Goal: Information Seeking & Learning: Check status

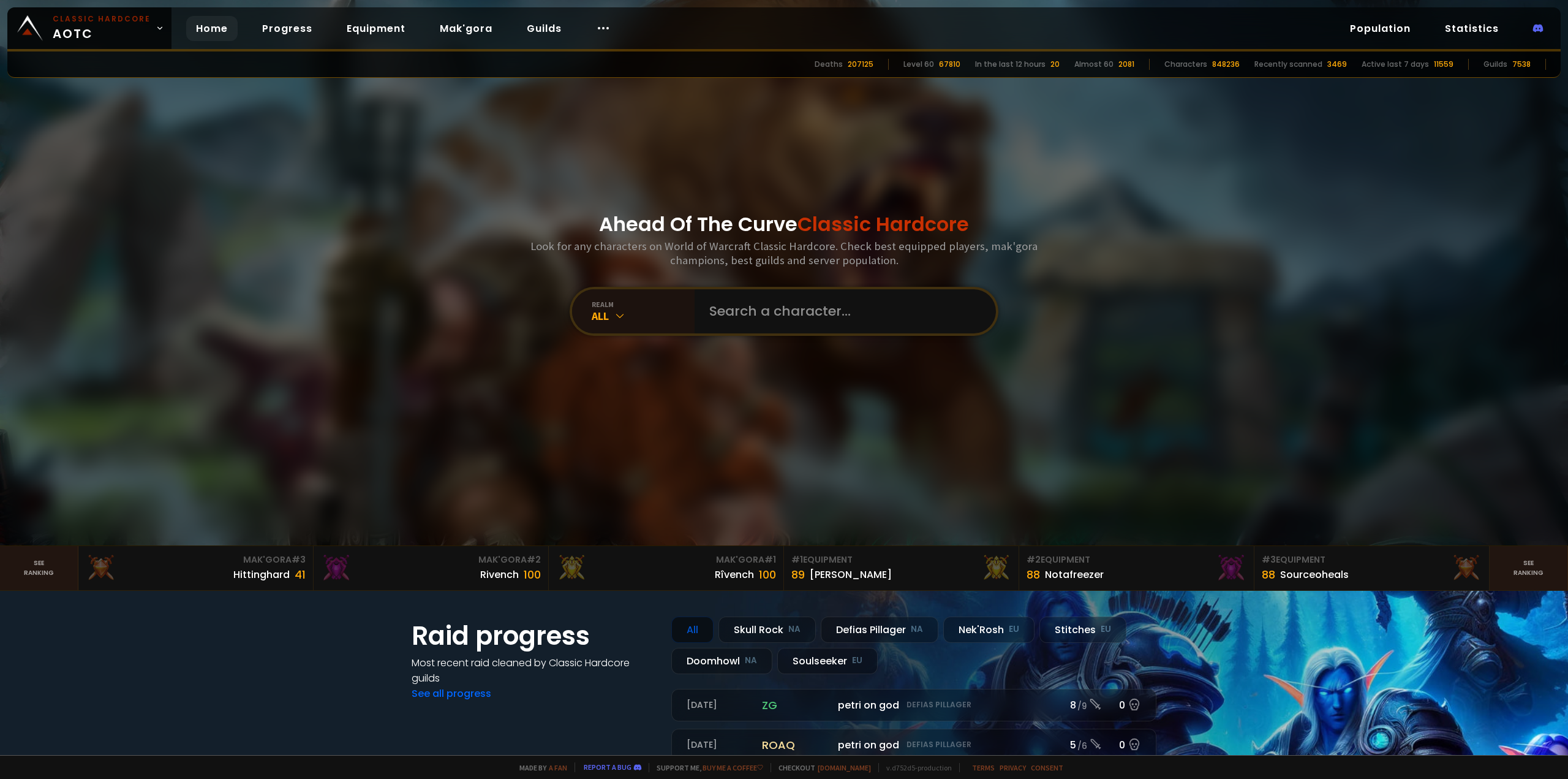
scroll to position [246, 0]
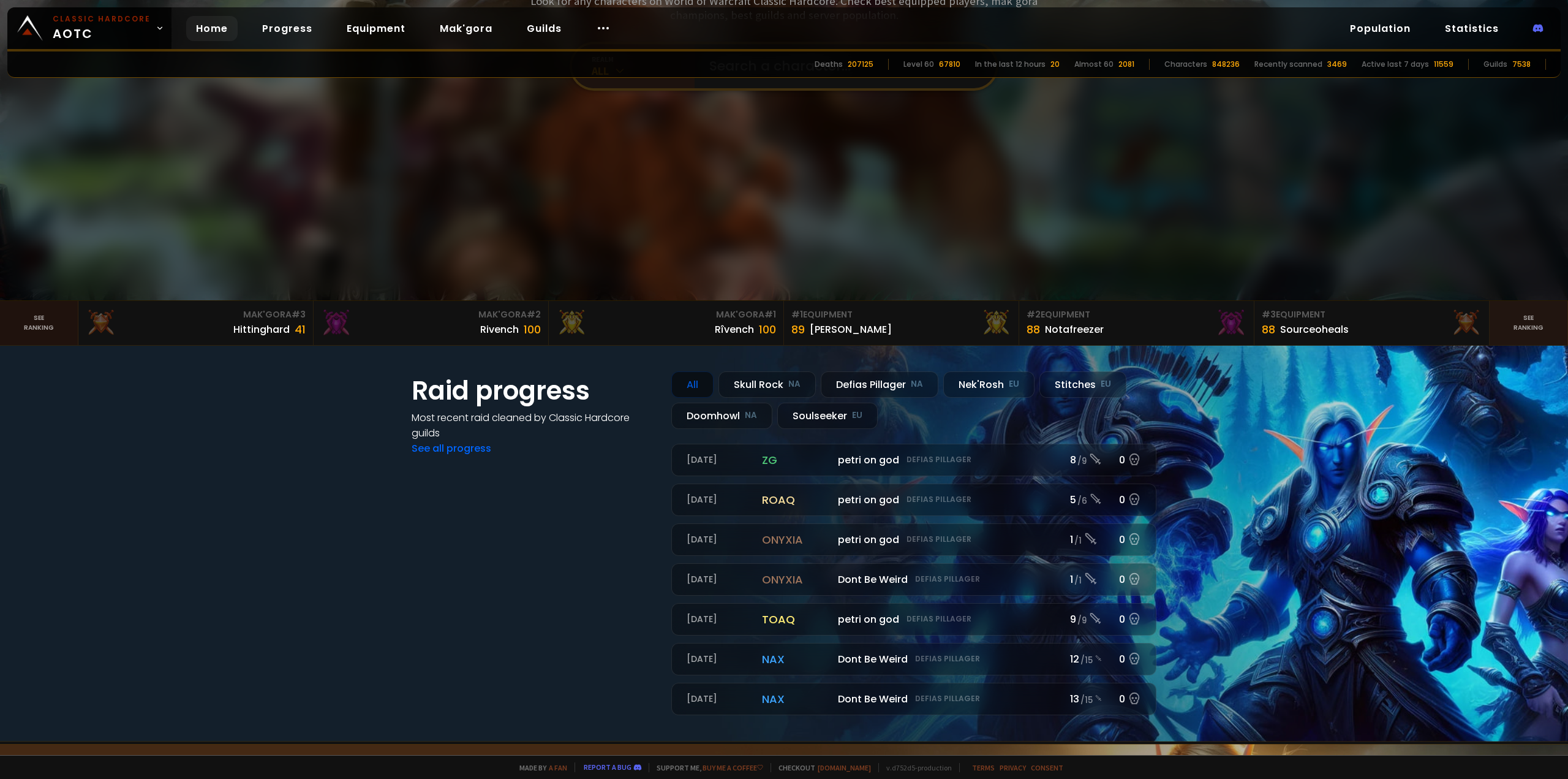
click at [48, 336] on link "See ranking" at bounding box center [39, 323] width 78 height 44
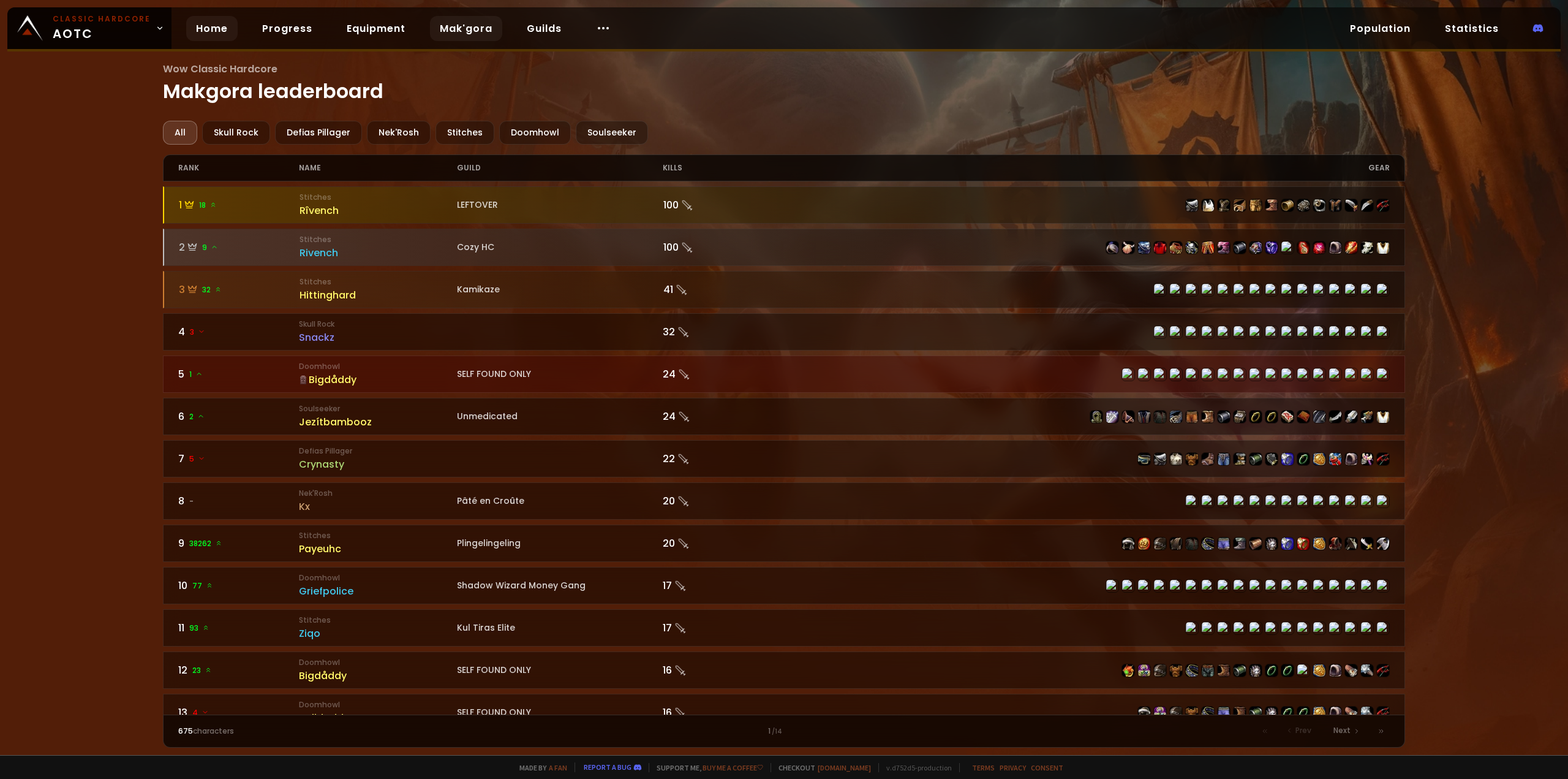
click at [186, 26] on link "Home" at bounding box center [211, 29] width 51 height 25
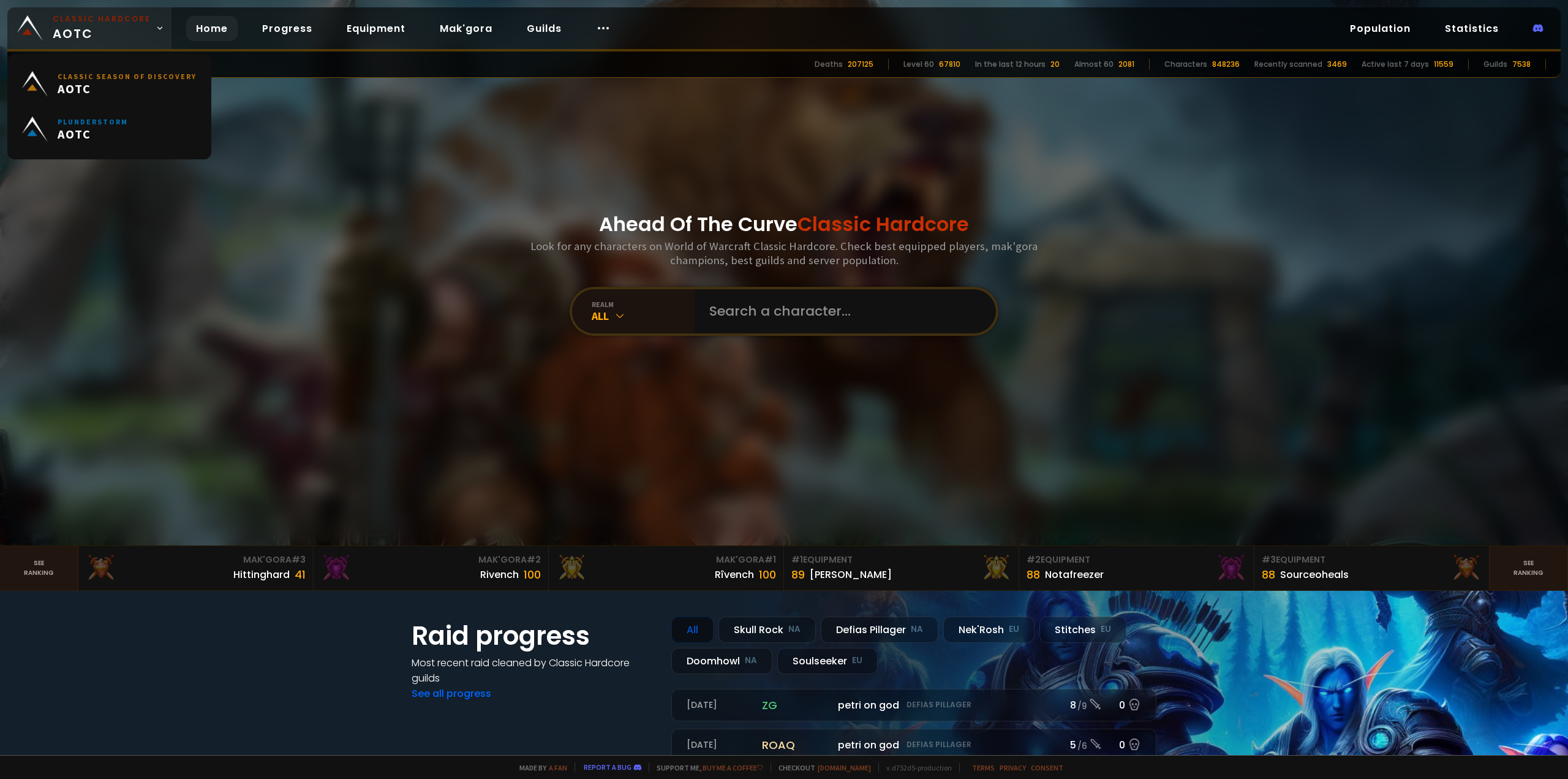
click at [112, 31] on span "Classic Hardcore AOTC" at bounding box center [102, 28] width 98 height 30
click at [147, 123] on link "Plunderstorm AOTC" at bounding box center [109, 129] width 190 height 45
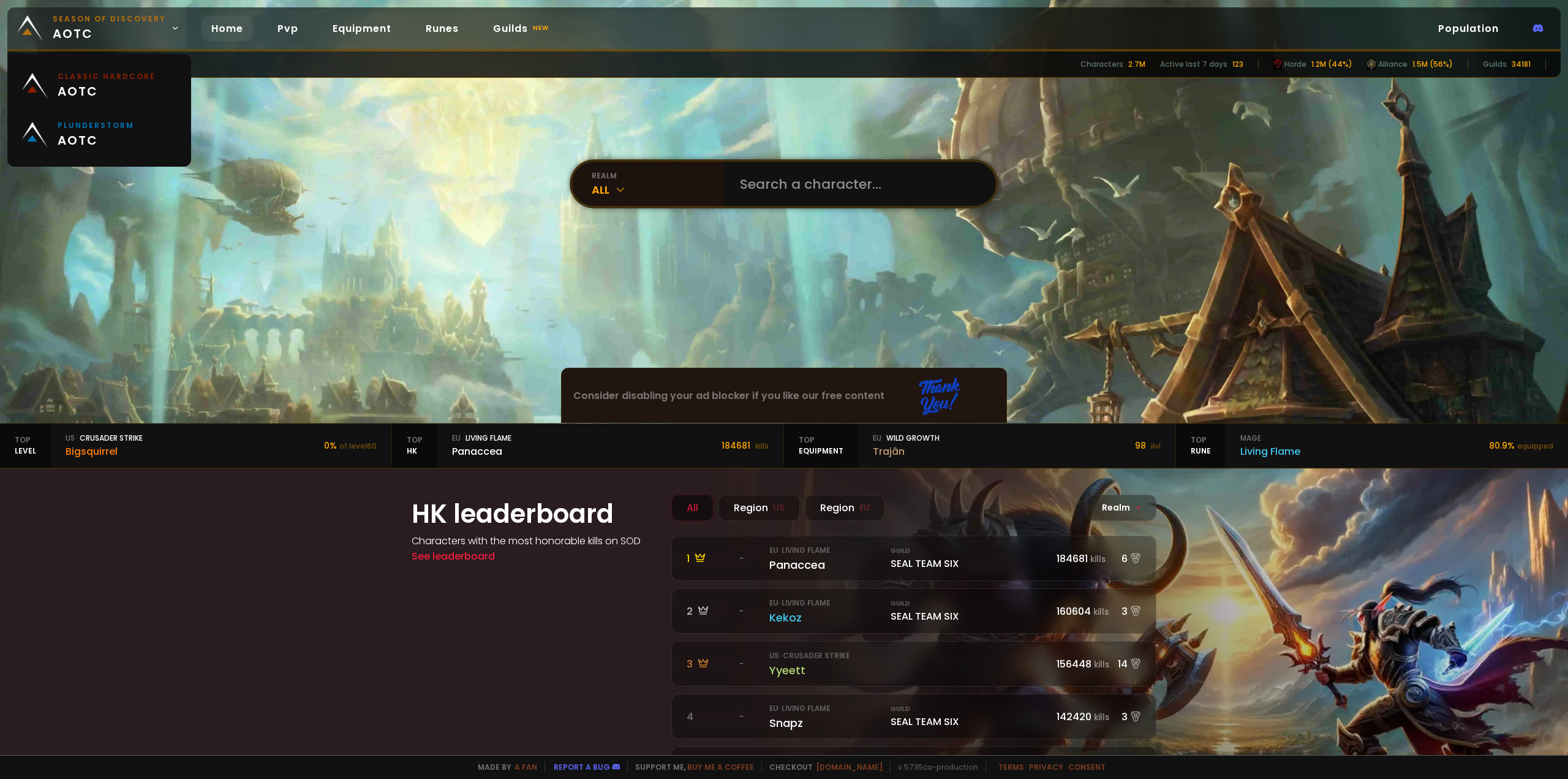
click at [146, 25] on span "Season of Discovery aotc" at bounding box center [110, 28] width 114 height 30
click at [120, 105] on link "Classic Hardcore aotc" at bounding box center [99, 86] width 169 height 49
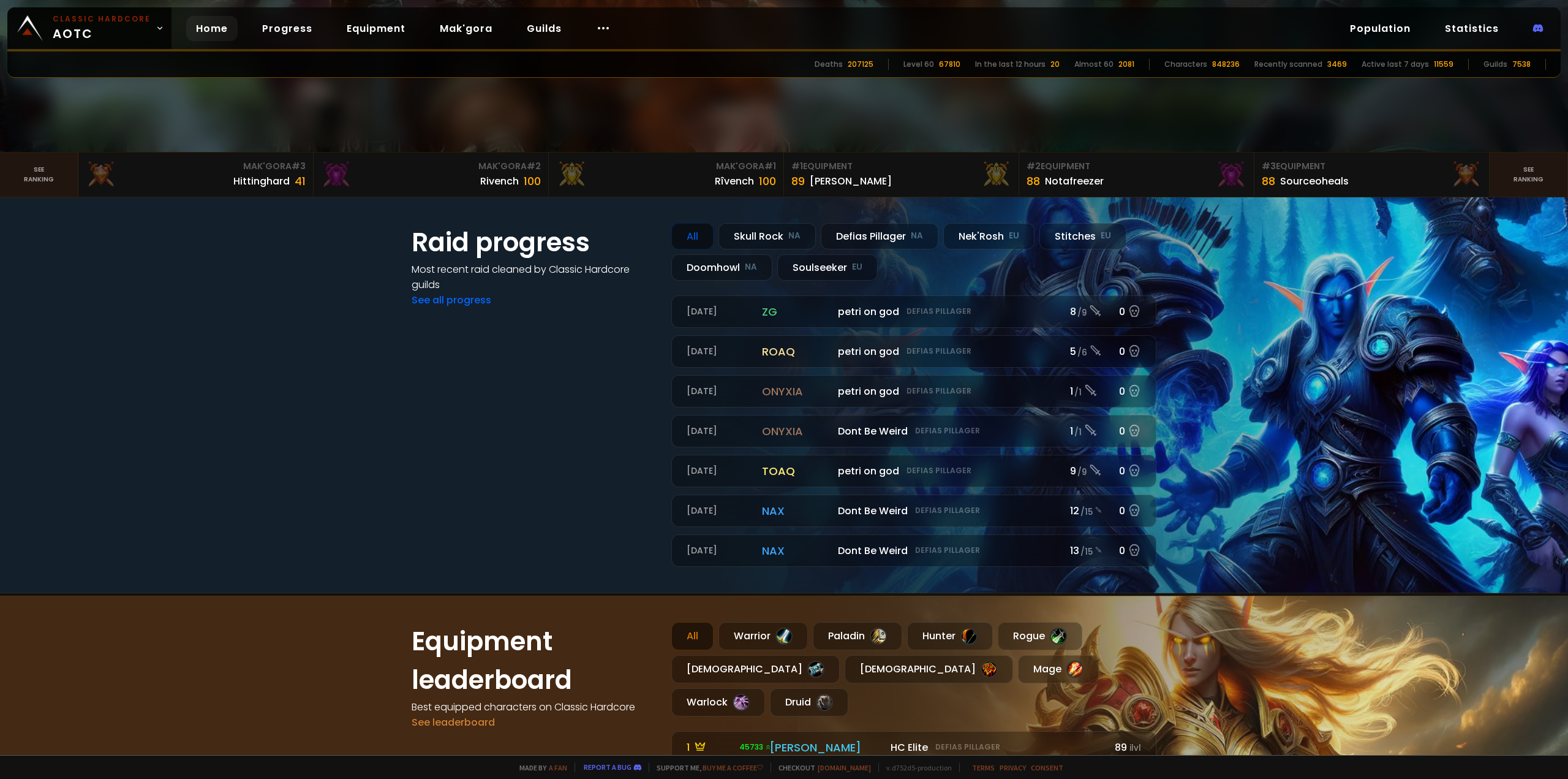
scroll to position [306, 0]
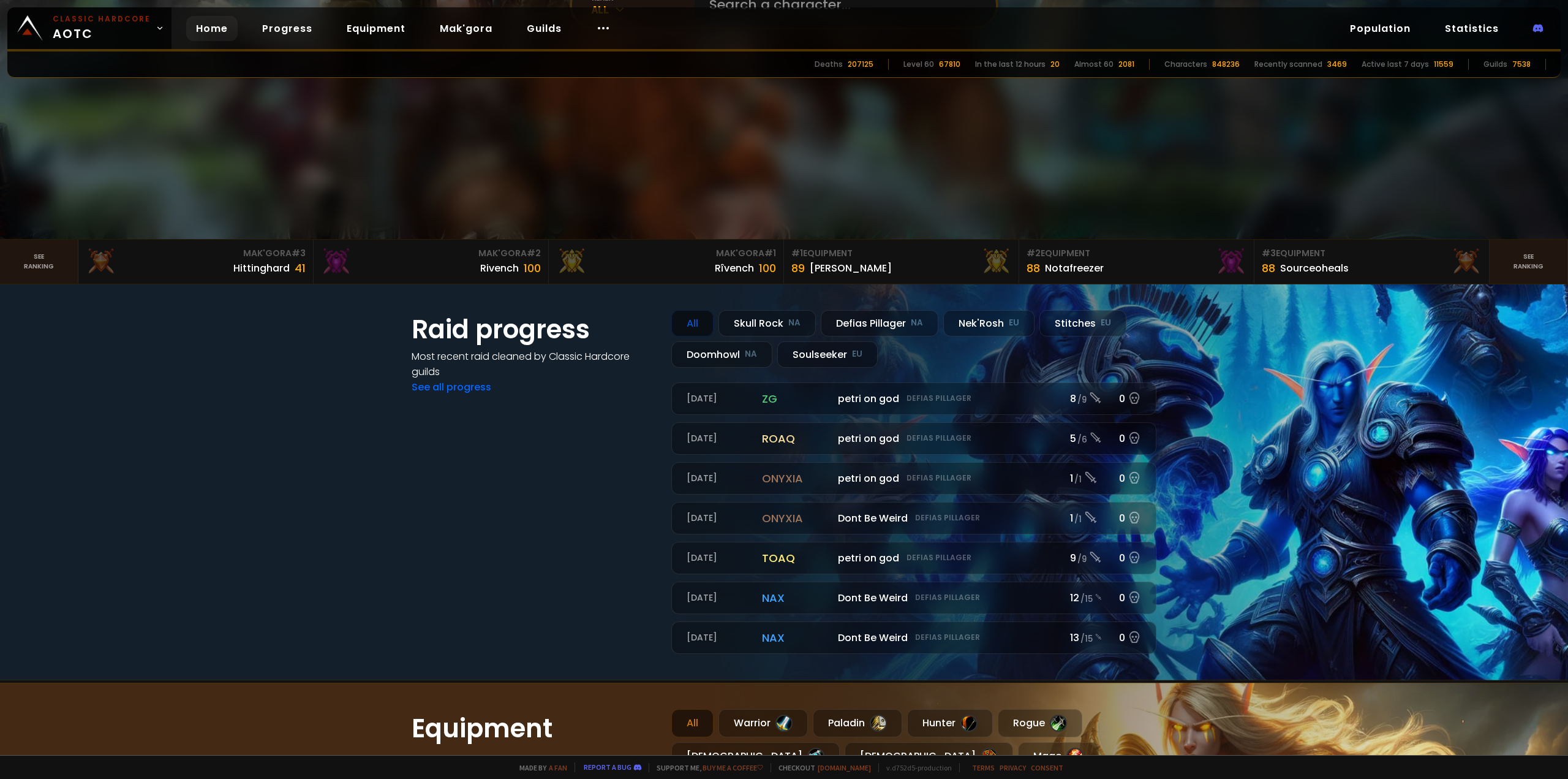
click at [432, 395] on div "Raid progress Most recent raid cleaned by Classic Hardcore guilds See all progr…" at bounding box center [534, 481] width 245 height 344
click at [439, 380] on link "See all progress" at bounding box center [451, 387] width 80 height 14
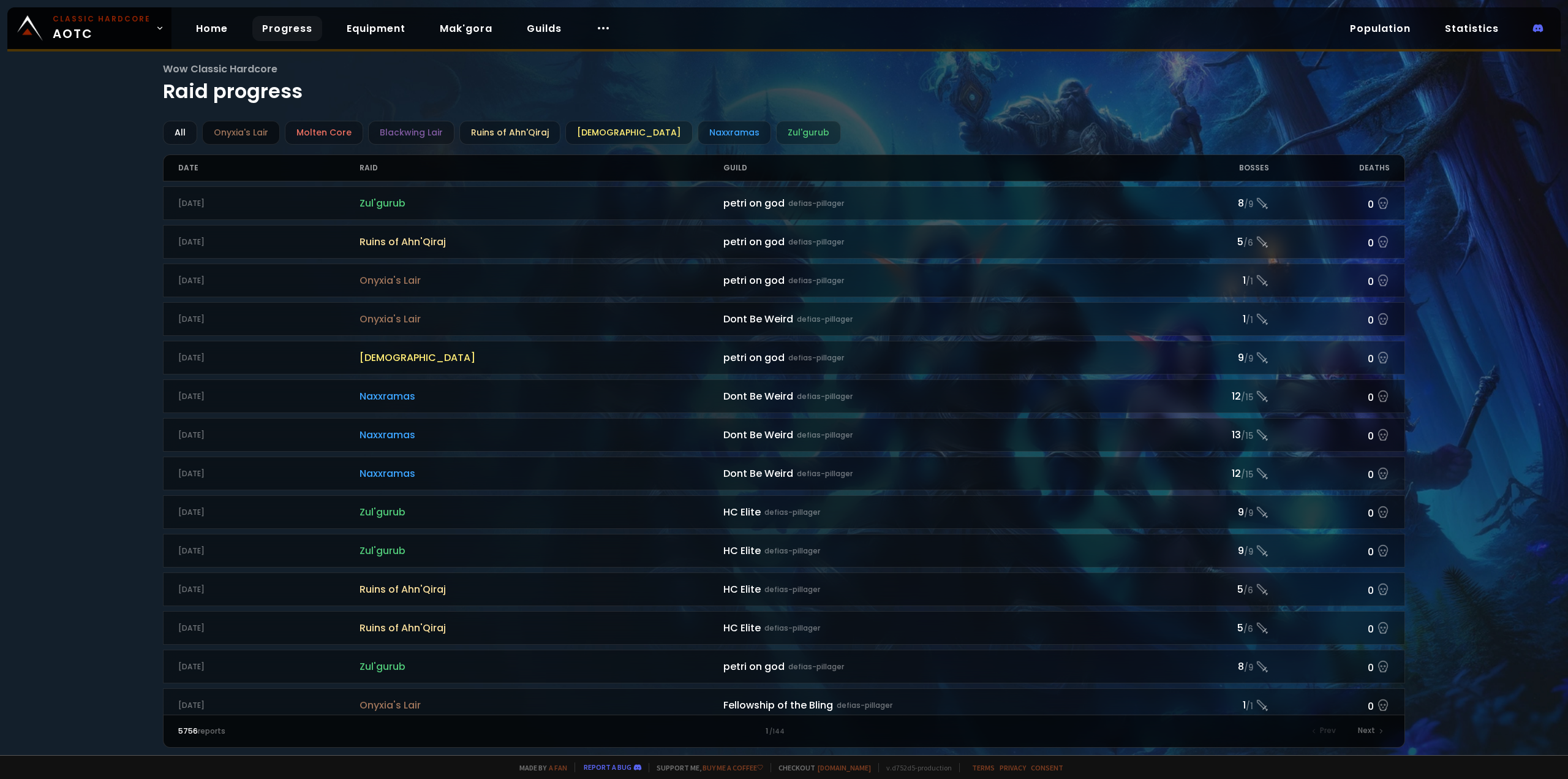
click at [233, 132] on div "Onyxia's Lair" at bounding box center [241, 132] width 78 height 24
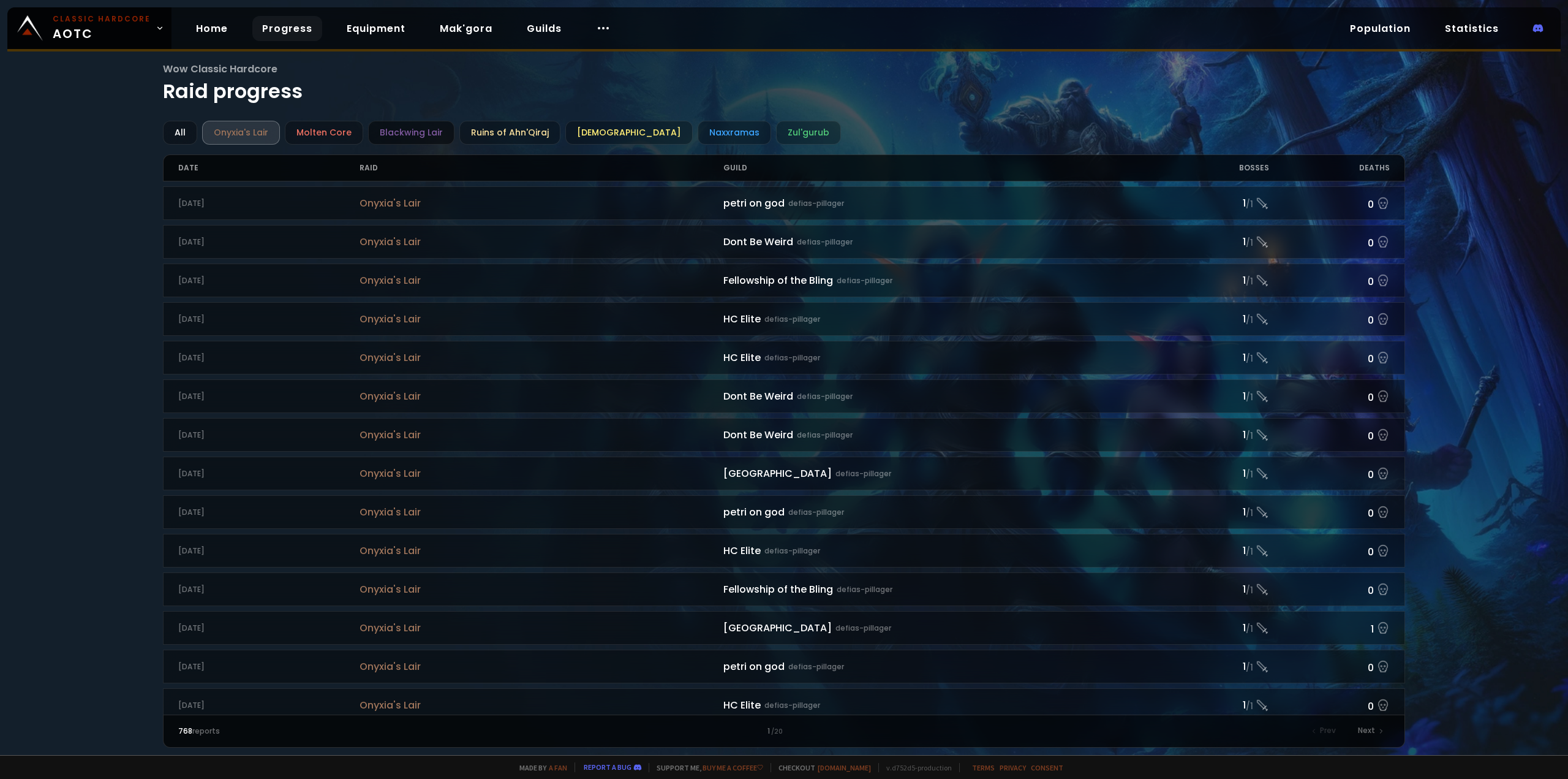
click at [432, 130] on div "Blackwing Lair" at bounding box center [411, 132] width 87 height 24
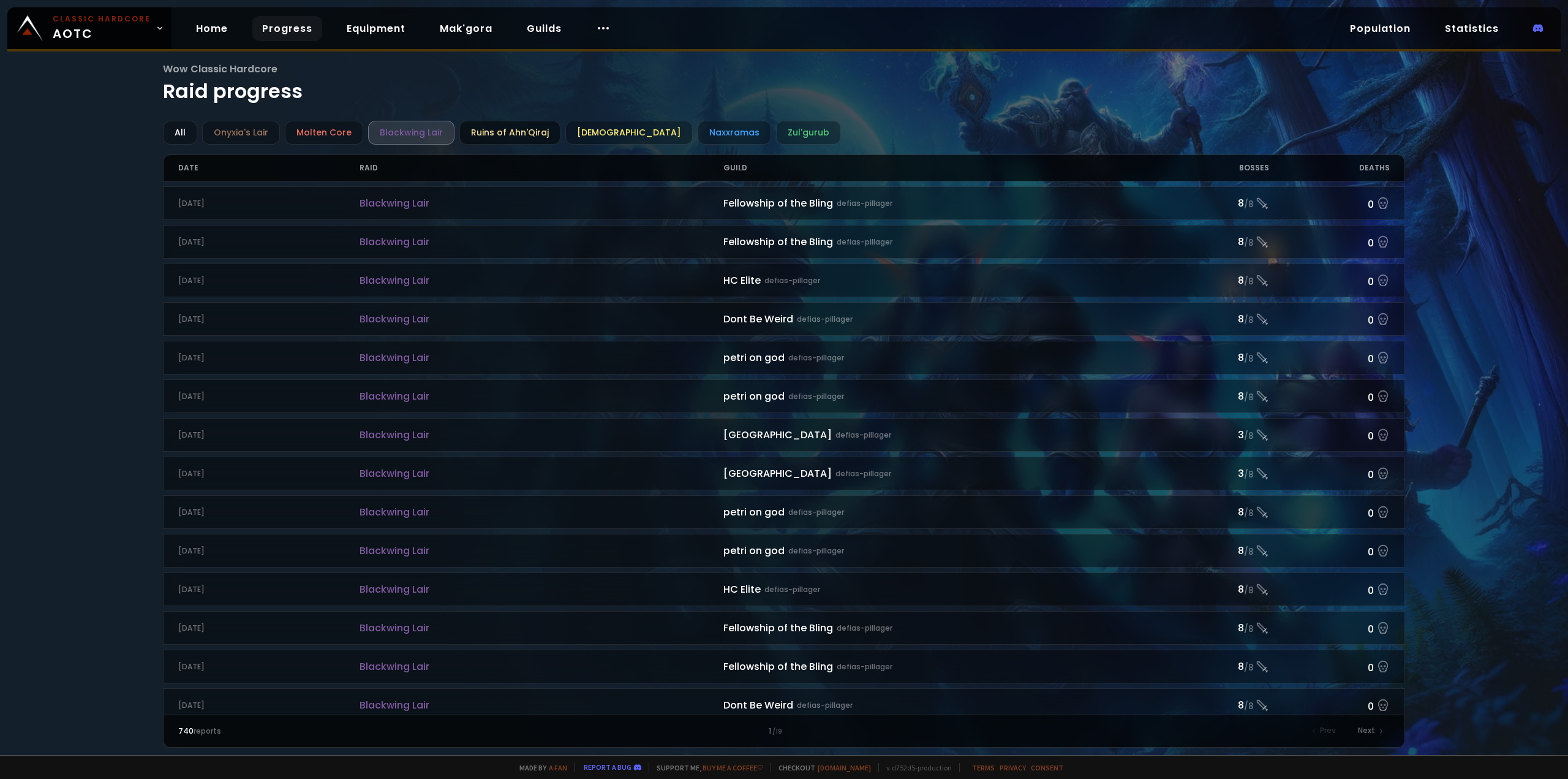
click at [504, 127] on div "Ruins of Ahn'Qiraj" at bounding box center [509, 132] width 101 height 24
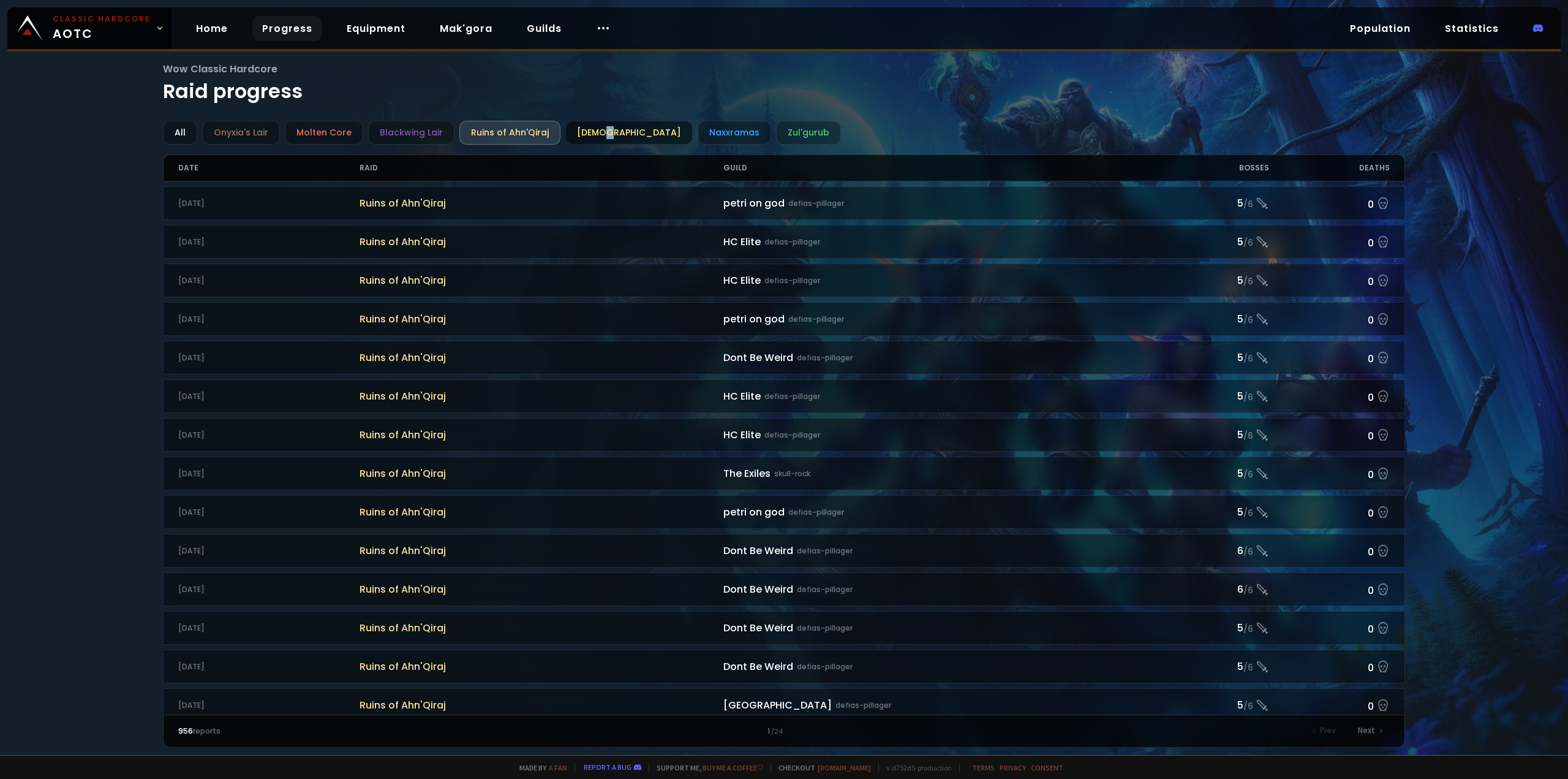
click at [595, 126] on div "Ahn'Qiraj Temple" at bounding box center [629, 132] width 127 height 24
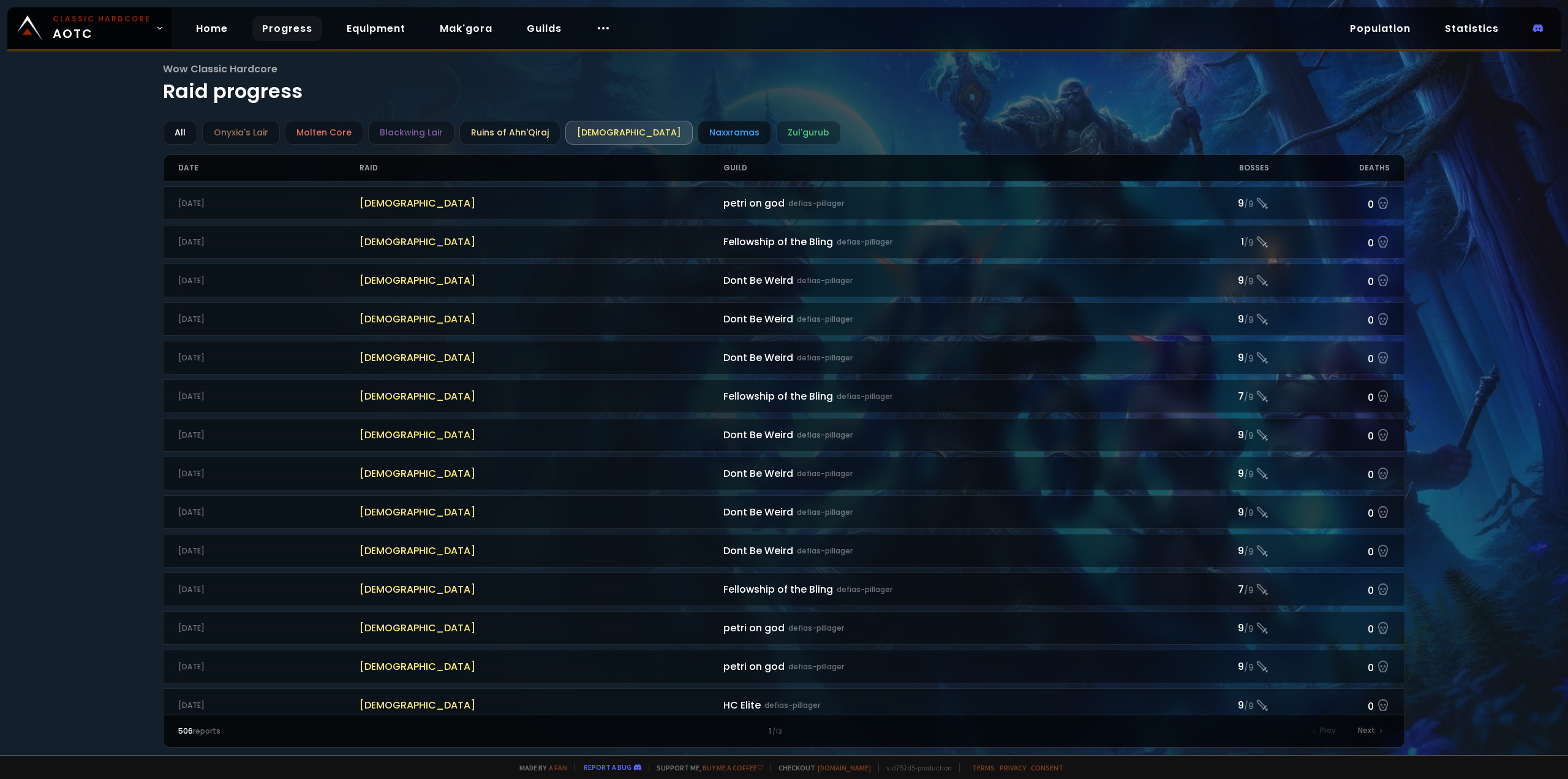
click at [698, 122] on div "Naxxramas" at bounding box center [734, 132] width 73 height 24
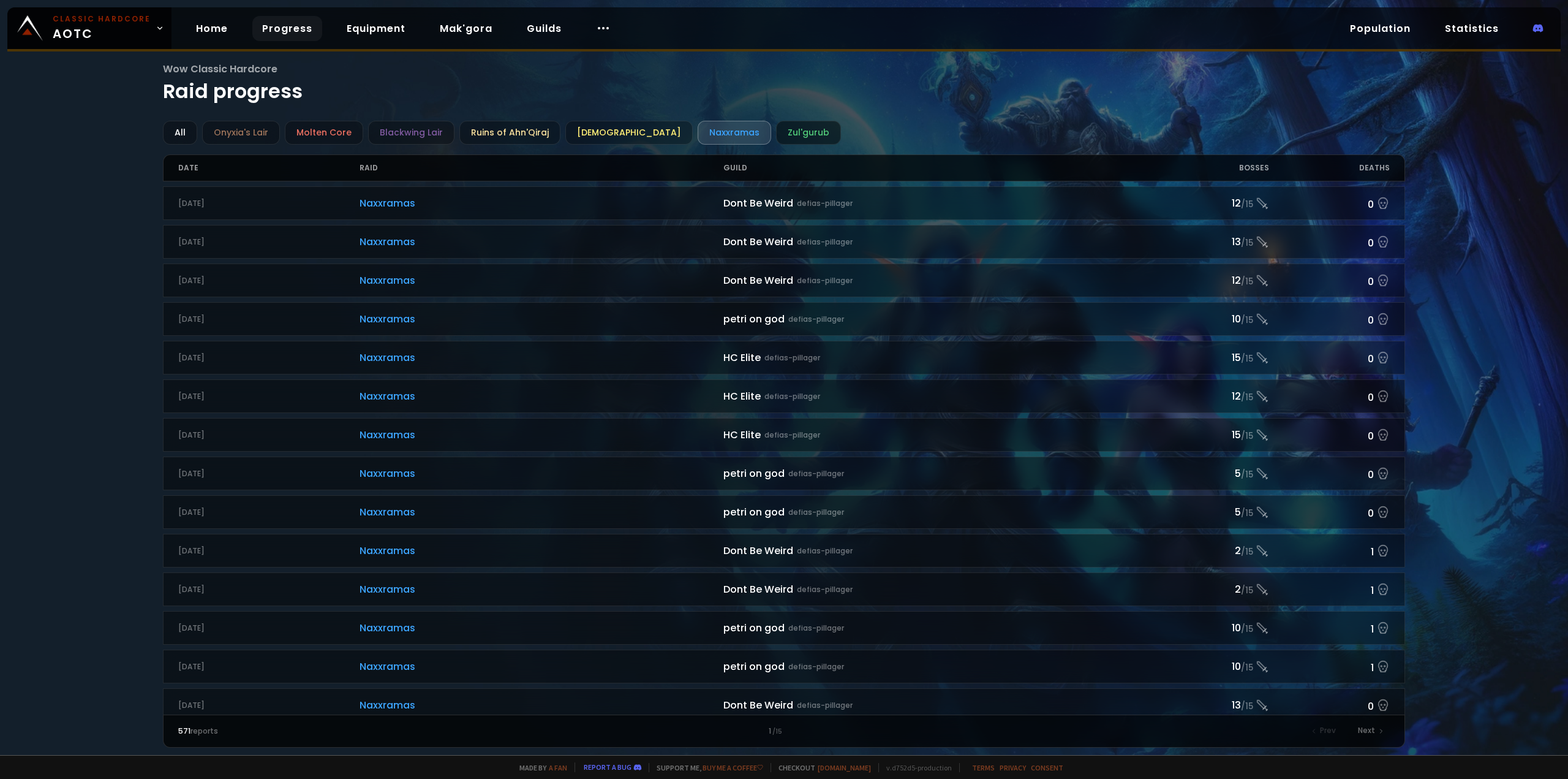
click at [776, 120] on div "Zul'gurub" at bounding box center [808, 132] width 64 height 24
